Goal: Information Seeking & Learning: Learn about a topic

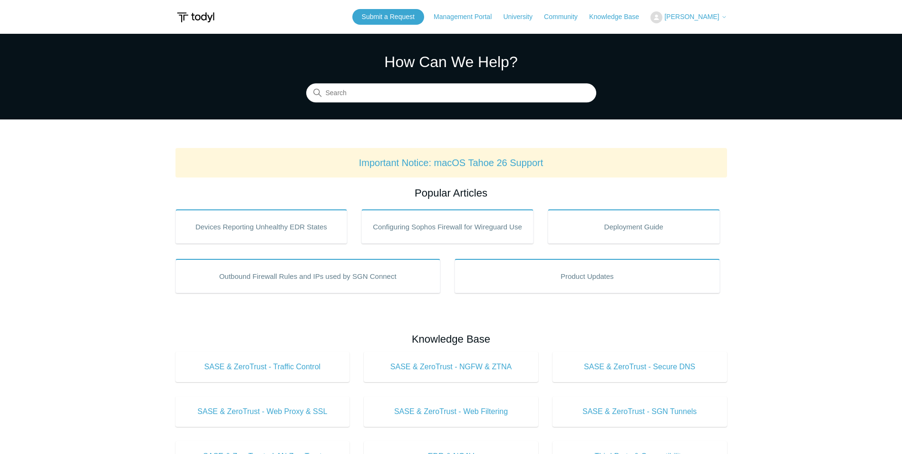
drag, startPoint x: 810, startPoint y: 185, endPoint x: 798, endPoint y: 185, distance: 11.4
click at [810, 185] on main "Todyl Support Center How Can We Help? Search Important Notice: macOS Tahoe 26 S…" at bounding box center [451, 445] width 902 height 823
click at [368, 92] on input "Search" at bounding box center [451, 93] width 290 height 19
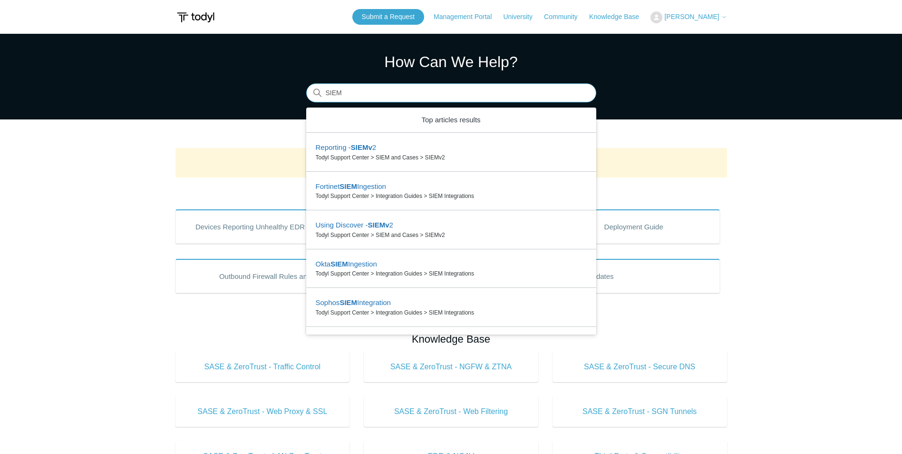
type input "SIEM"
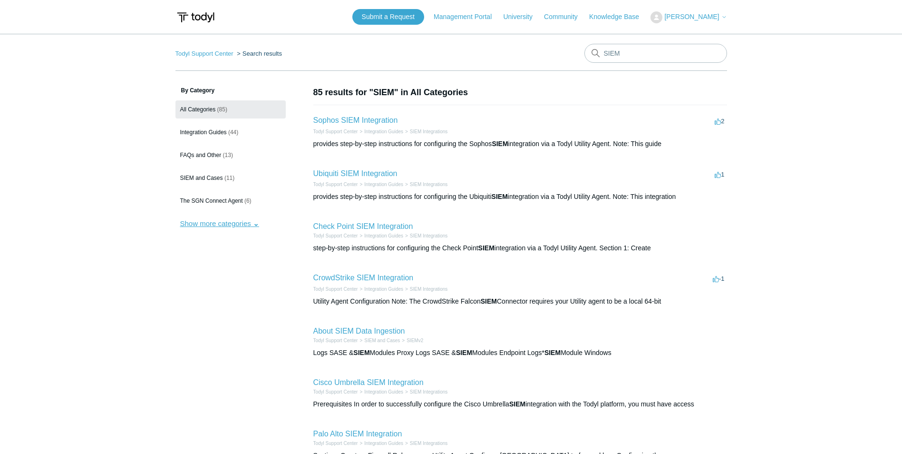
click at [233, 225] on button "Show more categories" at bounding box center [219, 223] width 88 height 18
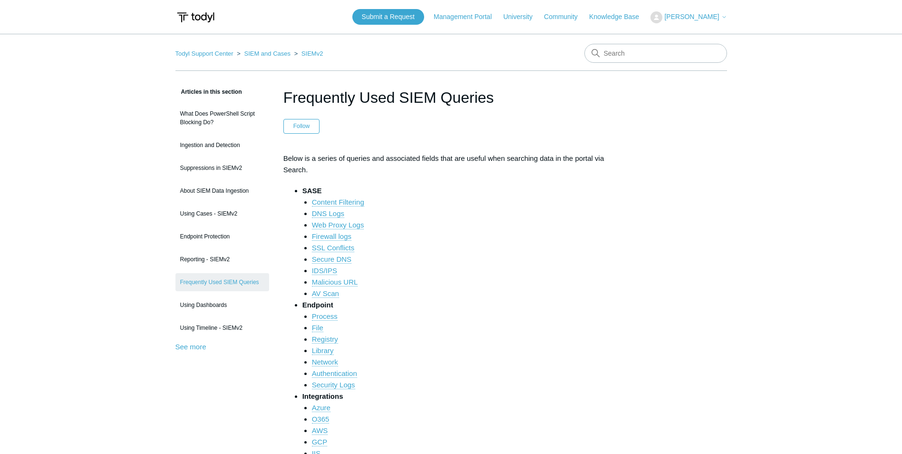
scroll to position [143, 0]
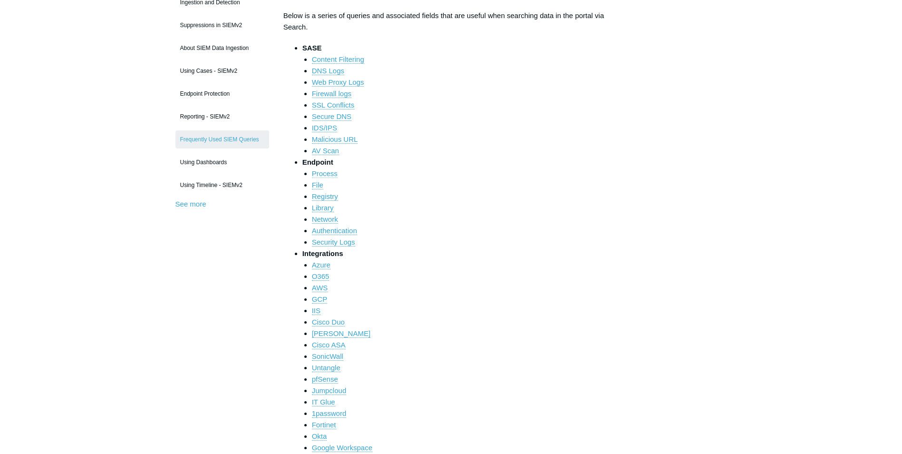
click at [327, 176] on link "Process" at bounding box center [325, 173] width 26 height 9
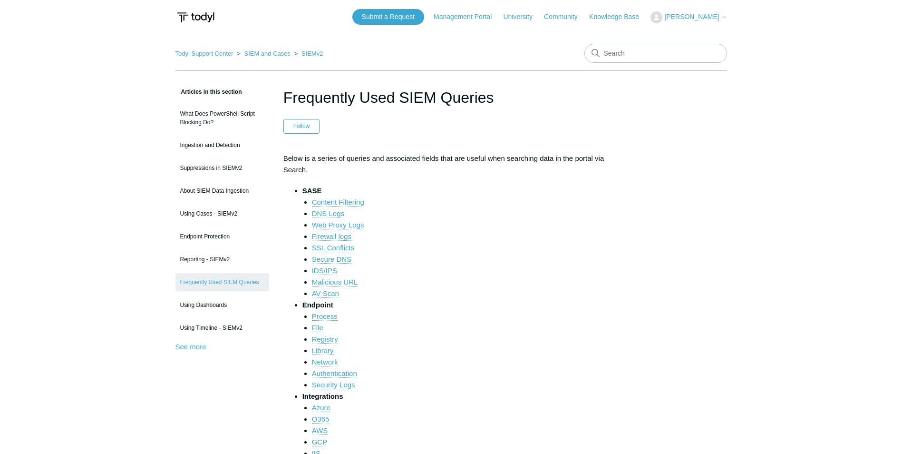
click at [325, 212] on link "DNS Logs" at bounding box center [328, 213] width 32 height 9
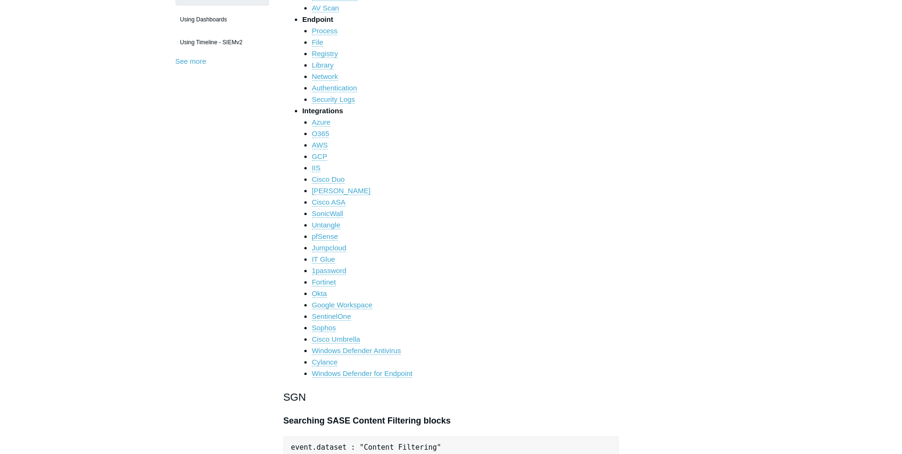
scroll to position [48, 0]
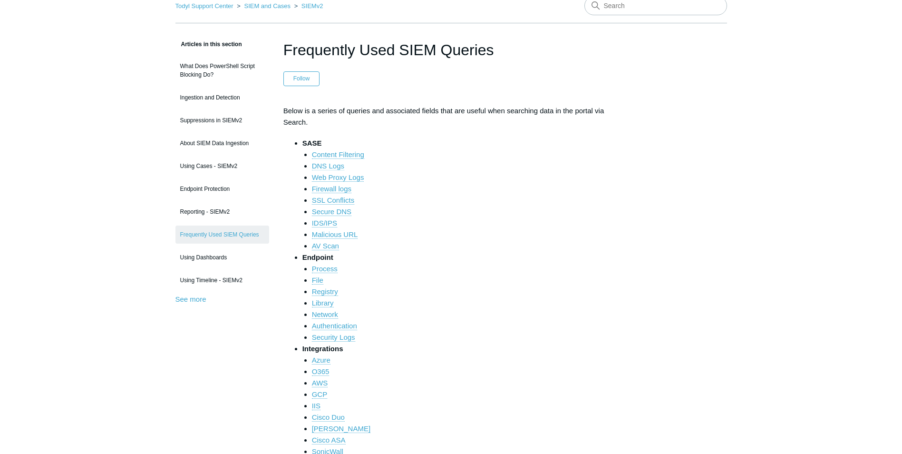
click at [331, 165] on link "DNS Logs" at bounding box center [328, 166] width 32 height 9
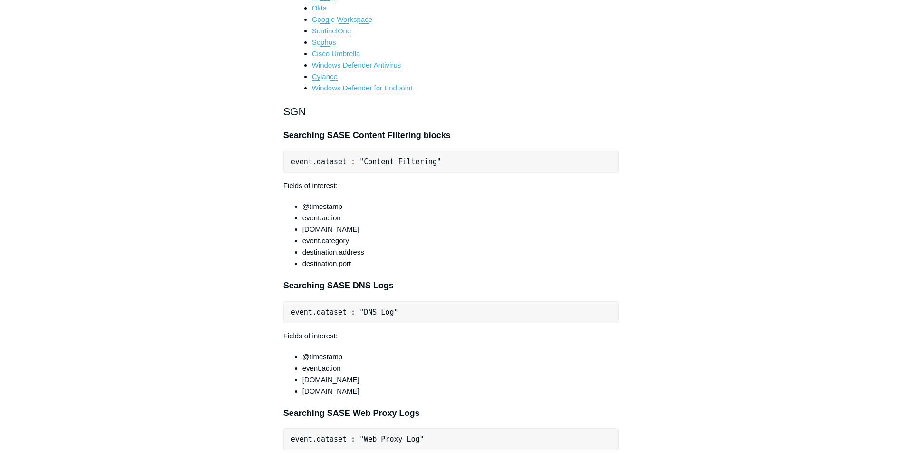
scroll to position [333, 0]
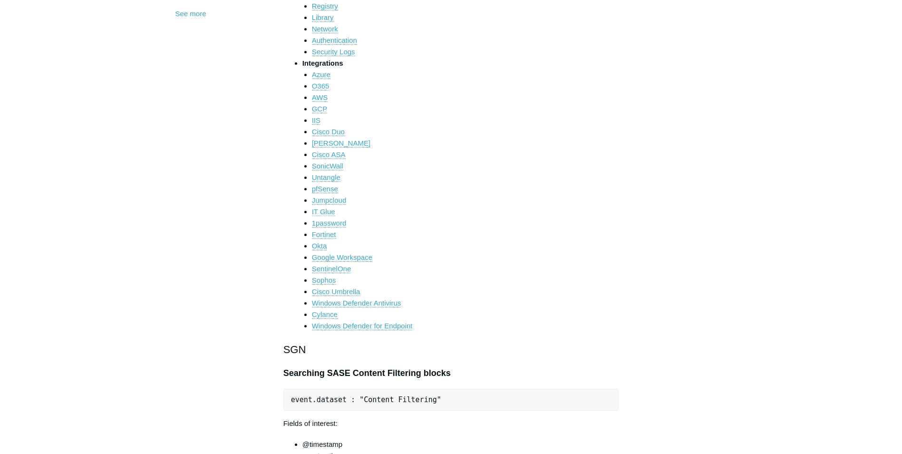
click at [323, 211] on link "IT Glue" at bounding box center [323, 211] width 23 height 9
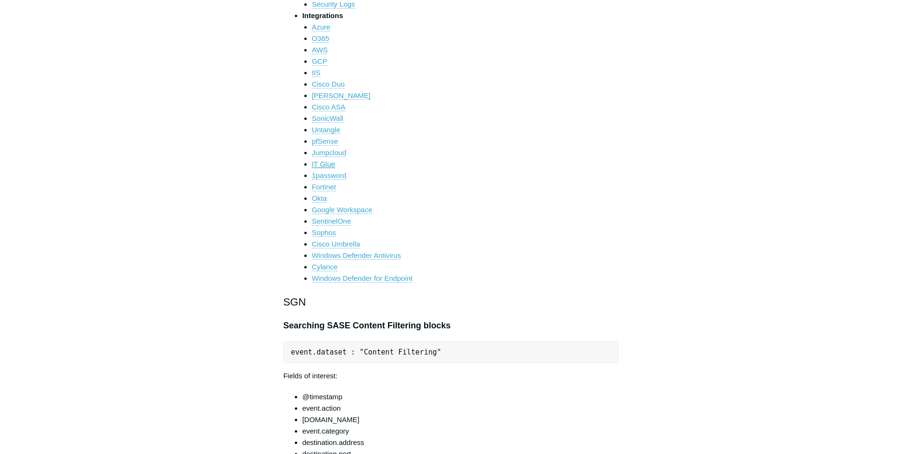
scroll to position [333, 0]
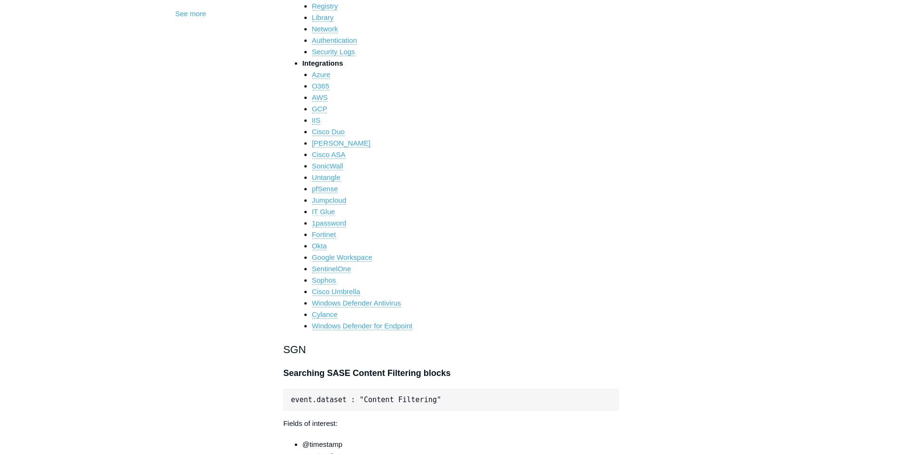
click at [322, 214] on link "IT Glue" at bounding box center [323, 211] width 23 height 9
